Goal: Check status

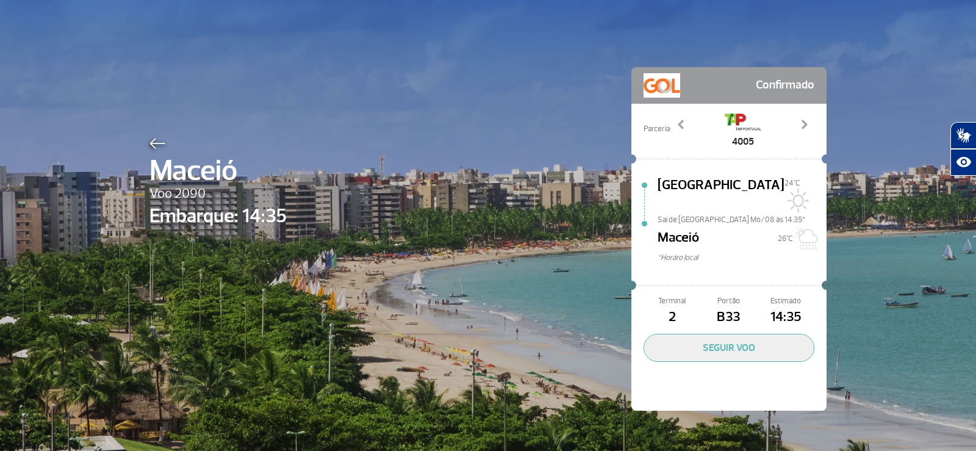
click at [165, 141] on div at bounding box center [217, 141] width 137 height 15
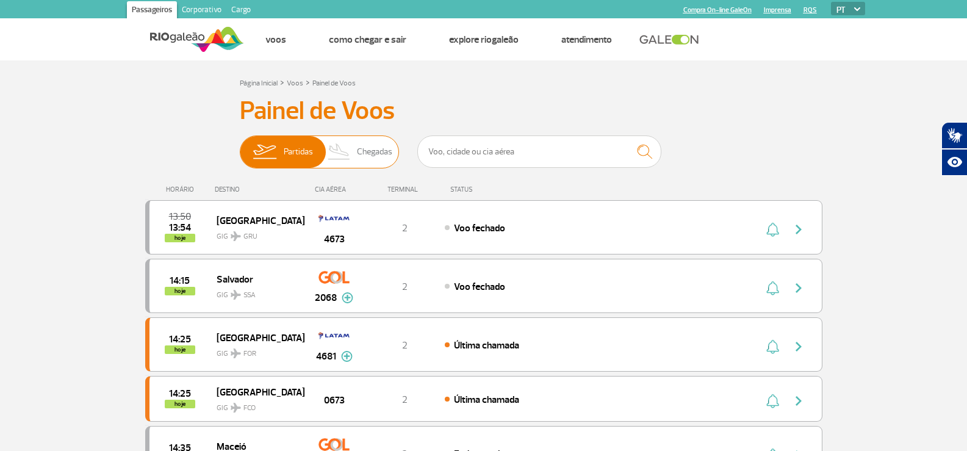
click at [339, 146] on img at bounding box center [340, 152] width 36 height 32
click at [240, 146] on input "Partidas Chegadas" at bounding box center [240, 146] width 0 height 0
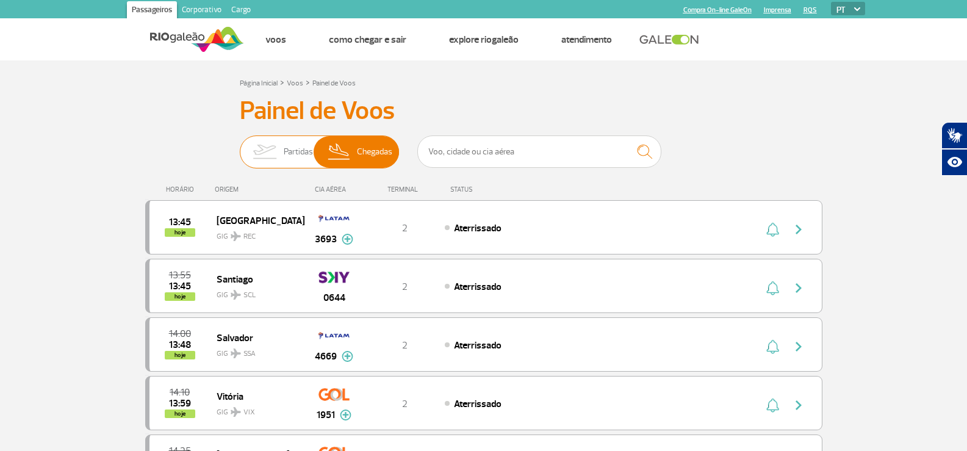
click at [276, 160] on img at bounding box center [264, 152] width 38 height 32
click at [240, 146] on input "Partidas Chegadas" at bounding box center [240, 146] width 0 height 0
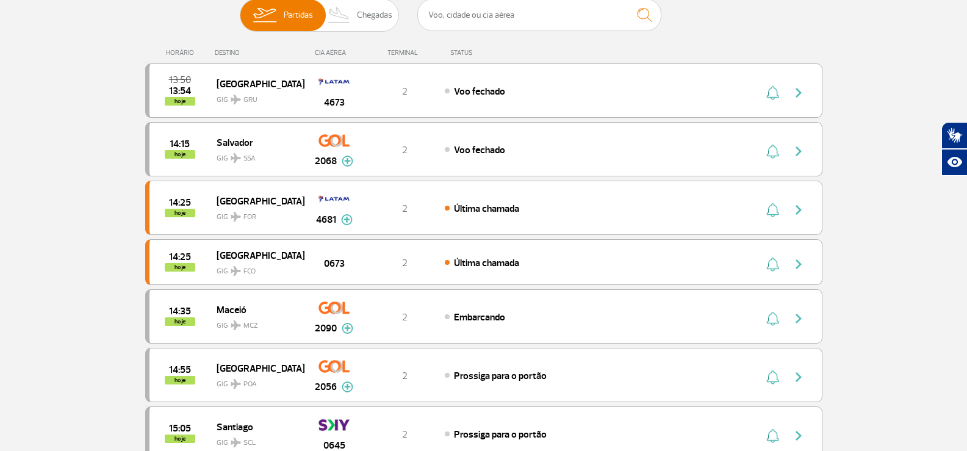
scroll to position [61, 0]
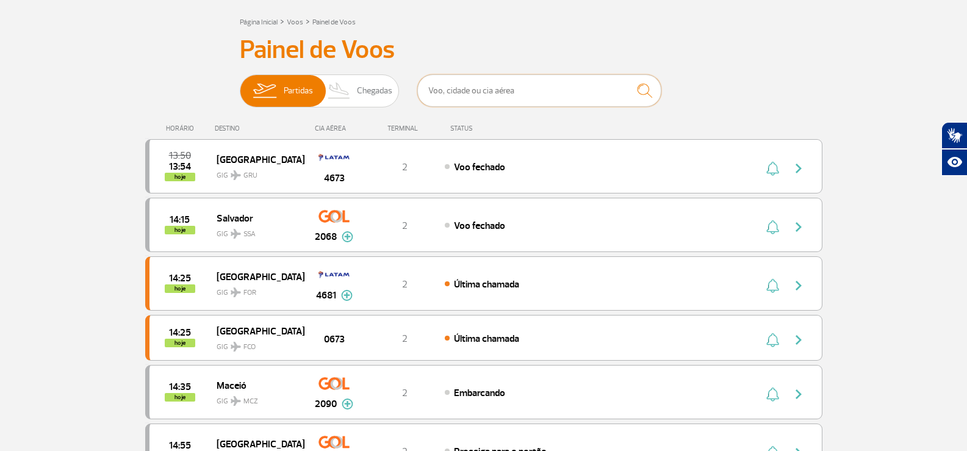
click at [478, 93] on input "text" at bounding box center [539, 90] width 244 height 32
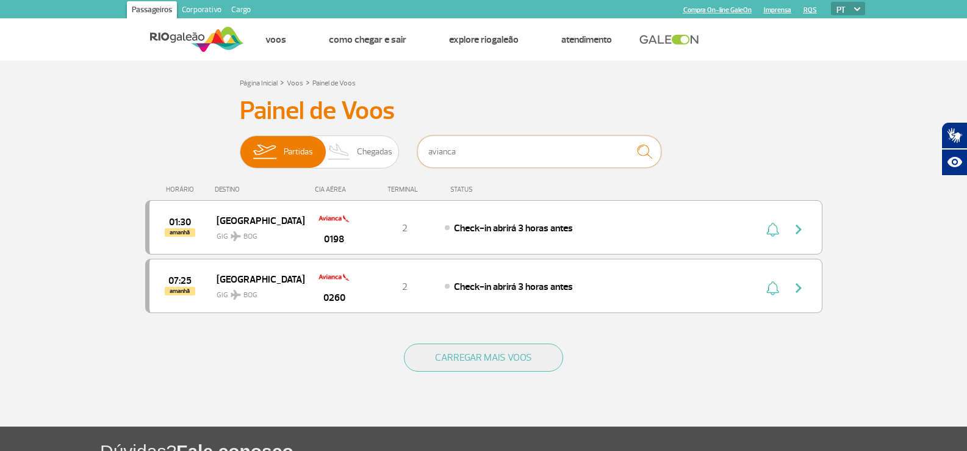
type input "avianca"
